Goal: Use online tool/utility: Utilize a website feature to perform a specific function

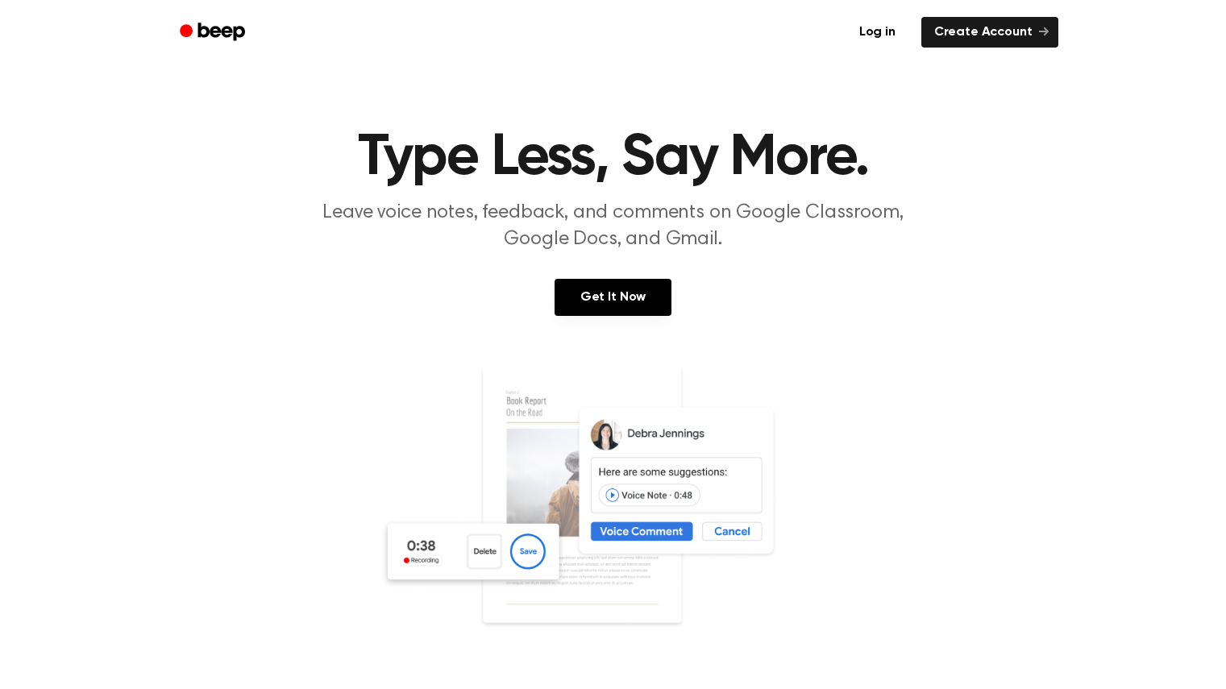
scroll to position [148, 0]
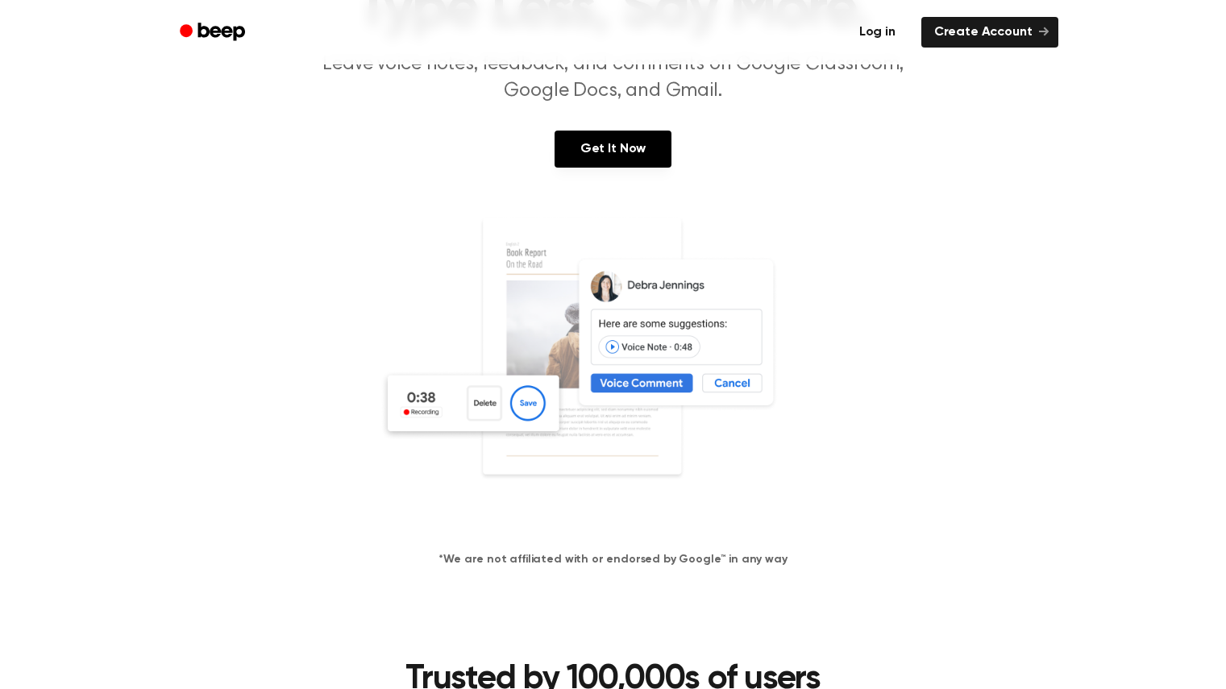
click at [880, 30] on link "Log in" at bounding box center [877, 32] width 69 height 37
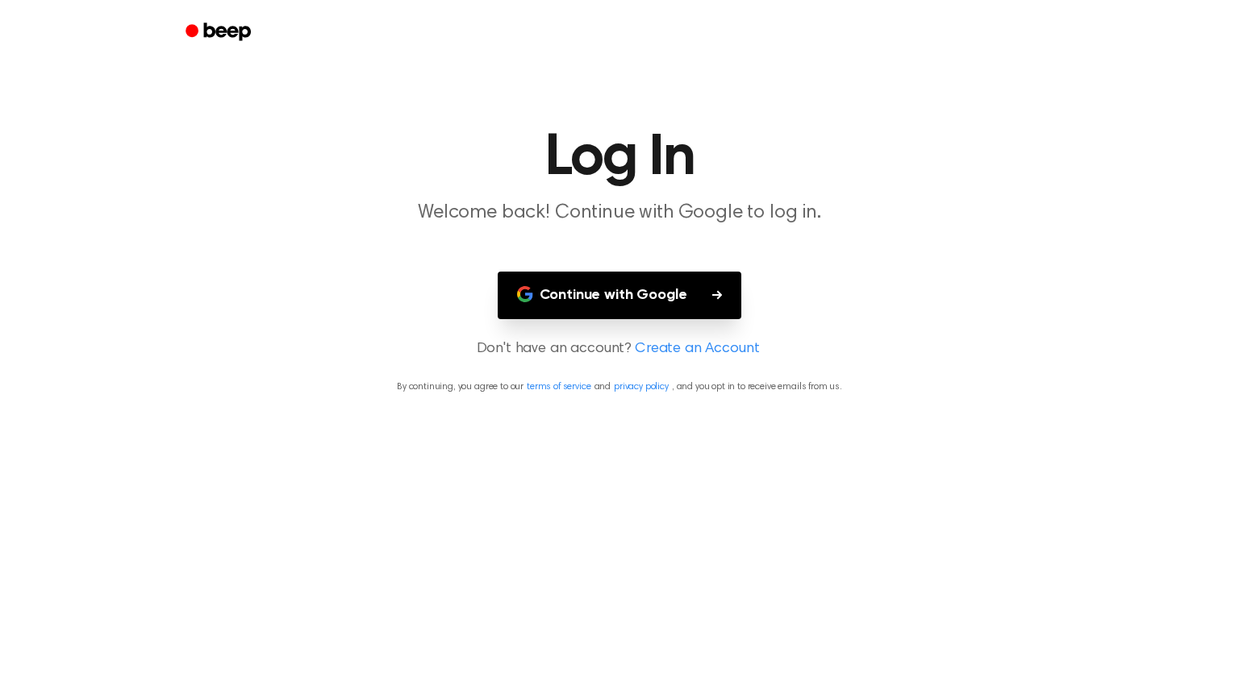
click at [677, 298] on button "Continue with Google" at bounding box center [620, 296] width 244 height 48
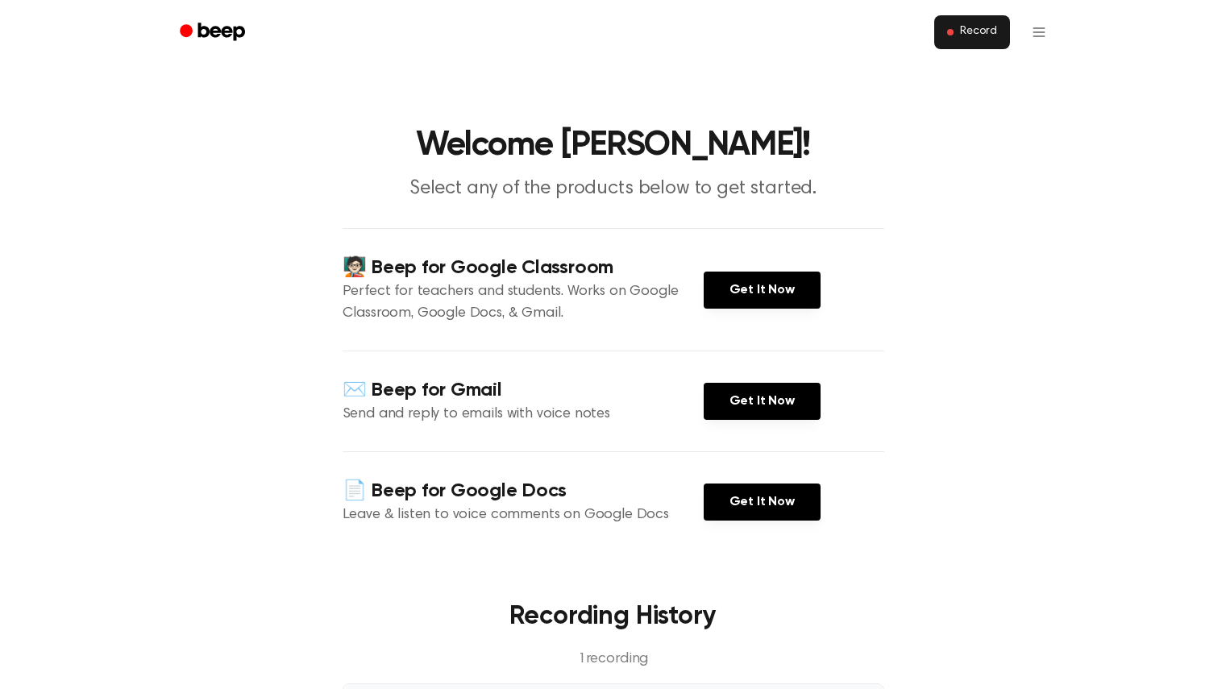
click at [964, 43] on button "Record" at bounding box center [972, 32] width 75 height 34
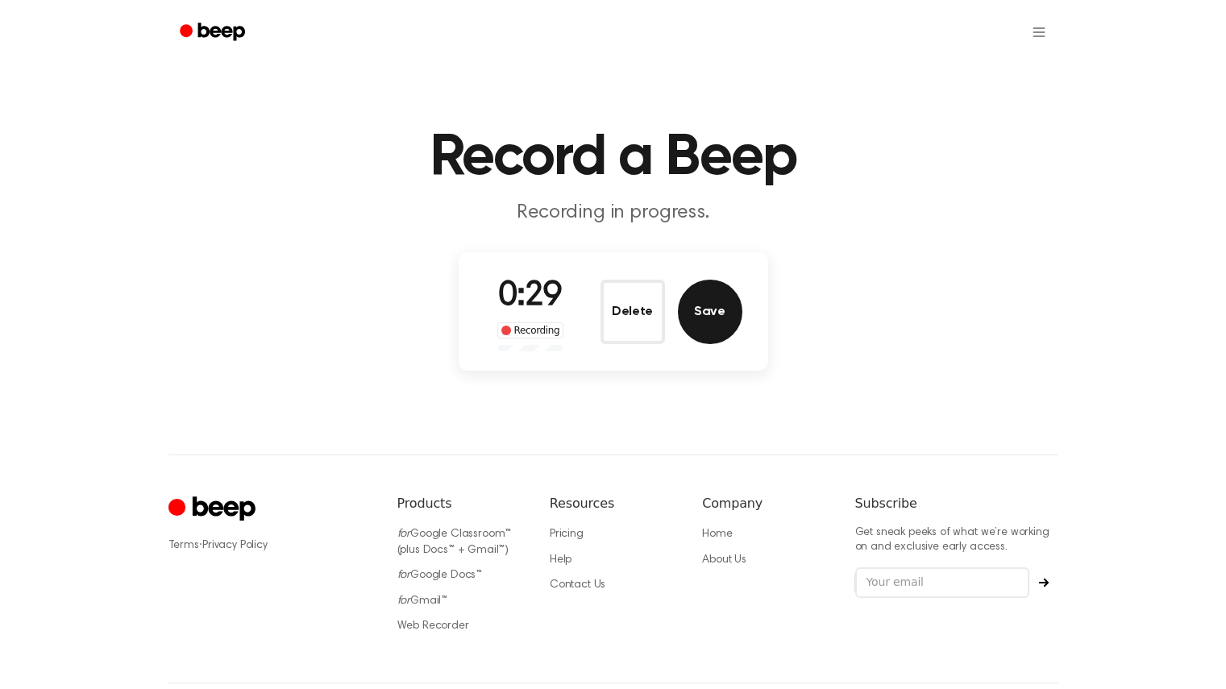
click at [706, 330] on button "Save" at bounding box center [710, 312] width 65 height 65
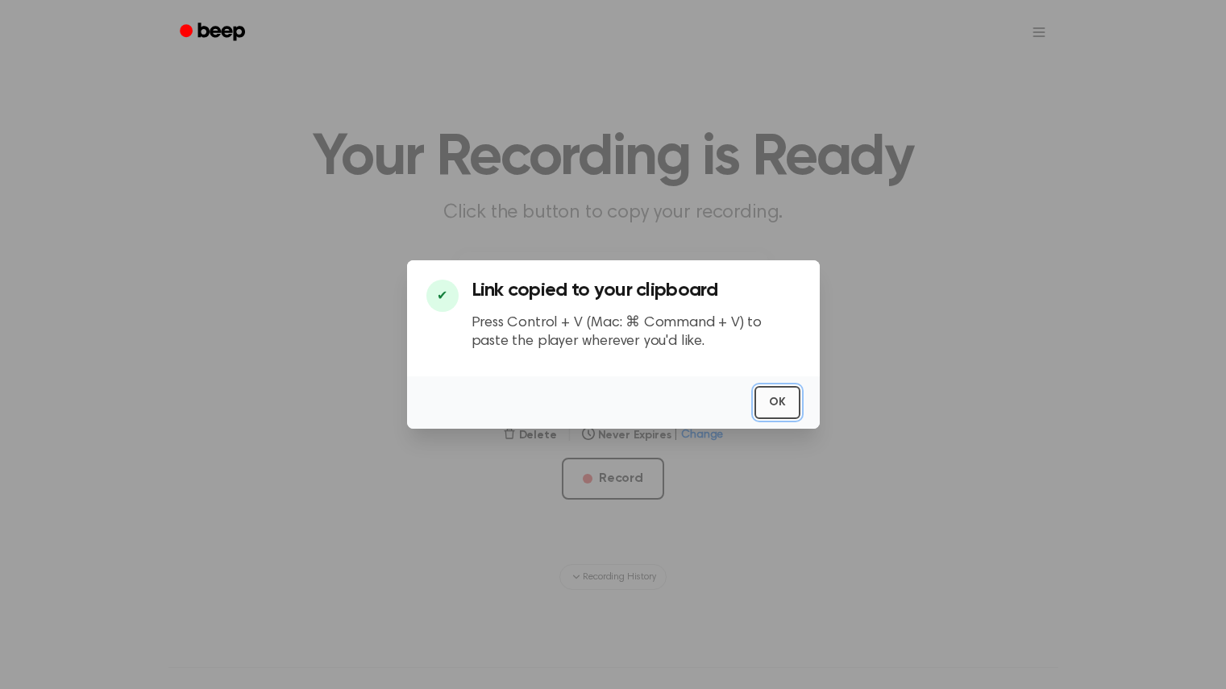
click at [777, 406] on button "OK" at bounding box center [778, 402] width 46 height 33
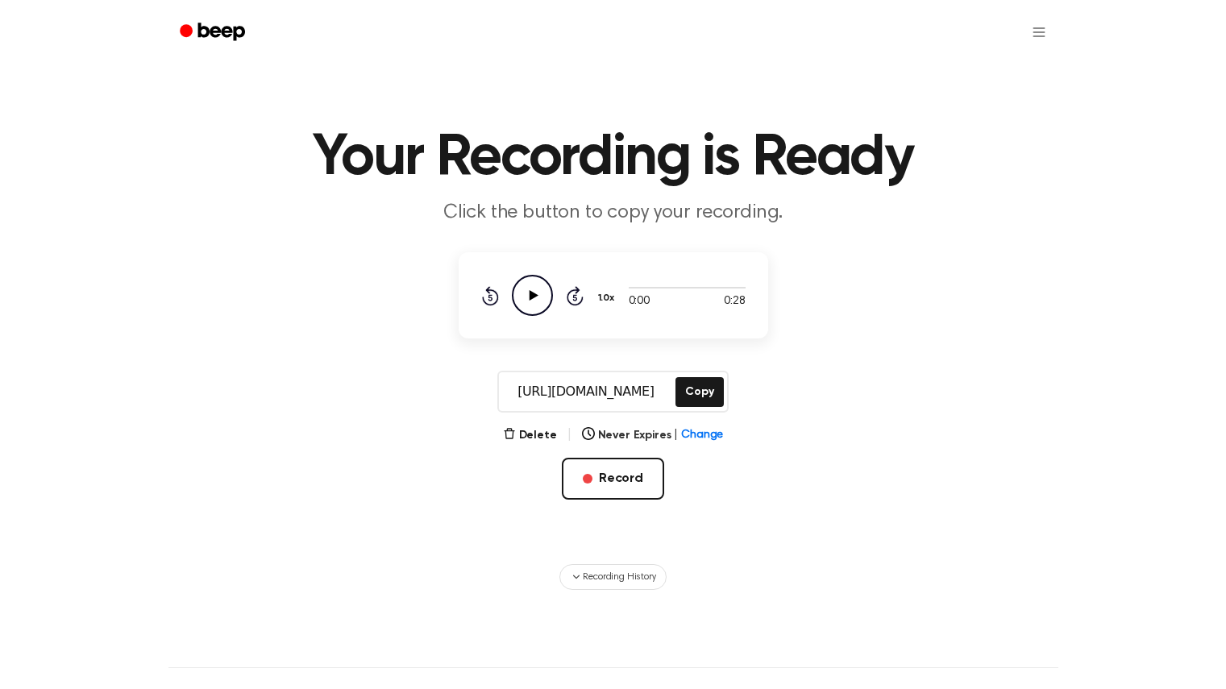
click at [536, 287] on icon "Play Audio" at bounding box center [532, 295] width 41 height 41
click at [688, 388] on button "Copy" at bounding box center [700, 392] width 48 height 30
